Goal: Transaction & Acquisition: Book appointment/travel/reservation

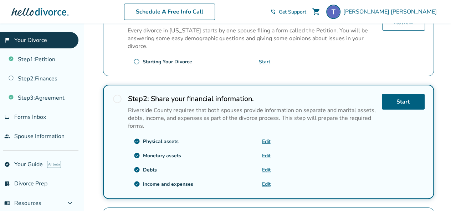
scroll to position [161, 0]
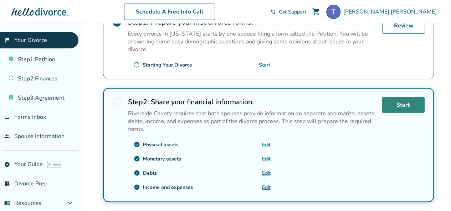
click at [396, 99] on link "Start" at bounding box center [403, 105] width 43 height 16
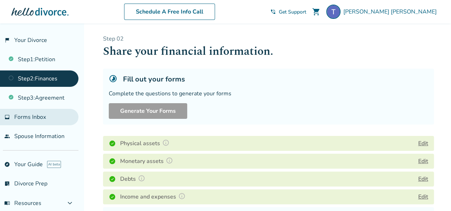
click at [37, 117] on span "Forms Inbox" at bounding box center [30, 117] width 32 height 8
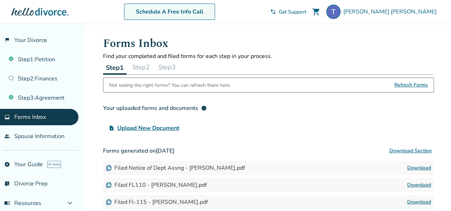
click at [213, 13] on link "Schedule A Free Info Call" at bounding box center [169, 12] width 91 height 16
